Goal: Find specific page/section: Find specific page/section

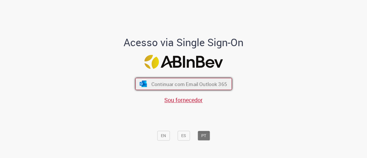
click at [195, 79] on button "Continuar com Email Outlook 365" at bounding box center [183, 84] width 97 height 12
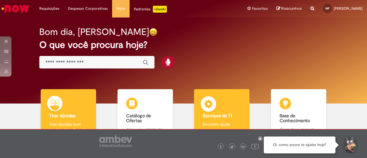
click at [220, 109] on div "Serviços de TI Serviços de TI Encontre ajuda" at bounding box center [221, 114] width 55 height 50
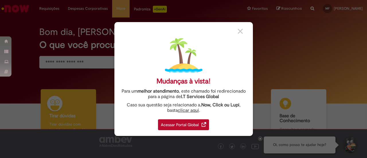
click at [199, 120] on div "Acessar Portal Global" at bounding box center [183, 124] width 51 height 11
